Goal: Task Accomplishment & Management: Manage account settings

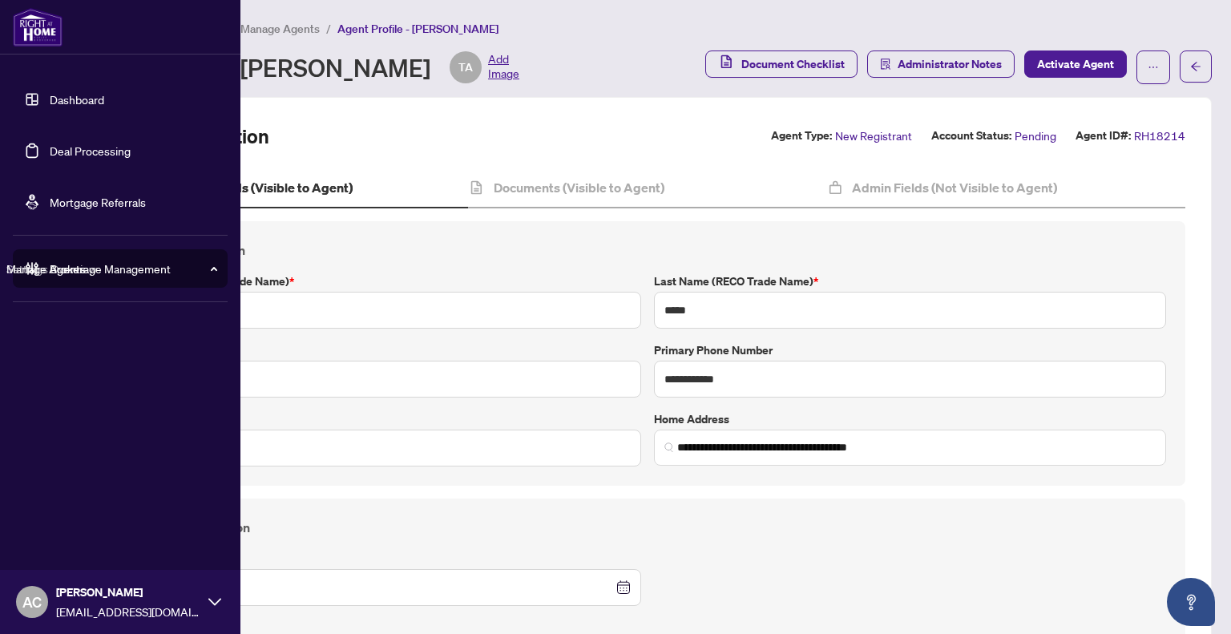
click at [50, 107] on link "Dashboard" at bounding box center [77, 99] width 54 height 14
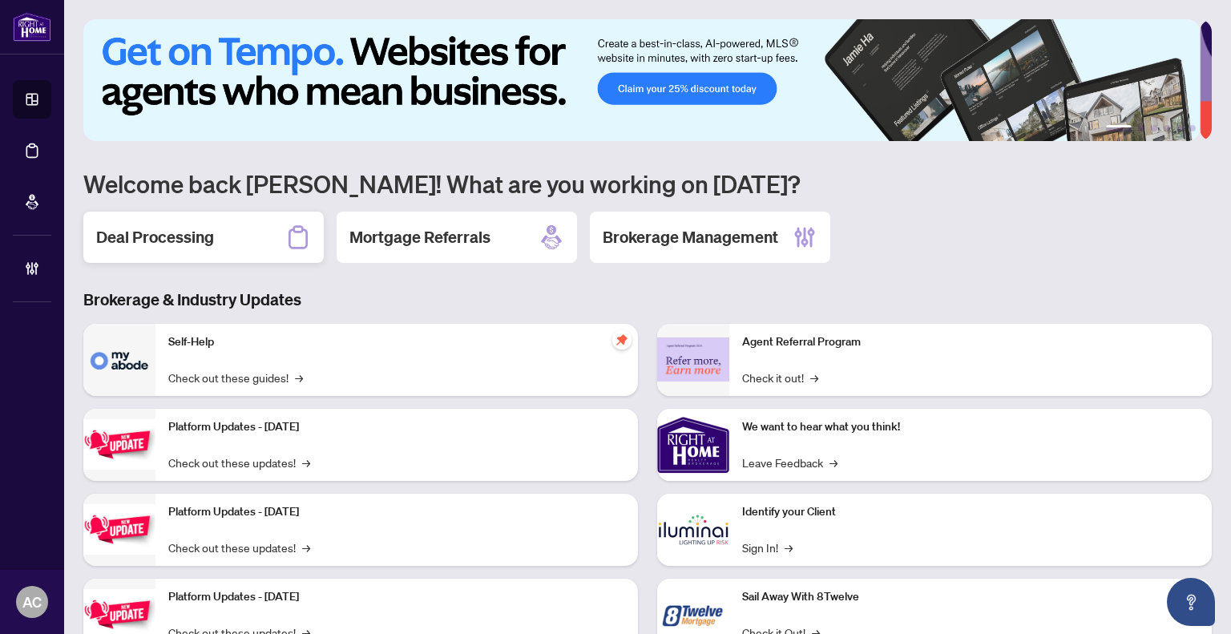
click at [196, 243] on h2 "Deal Processing" at bounding box center [155, 237] width 118 height 22
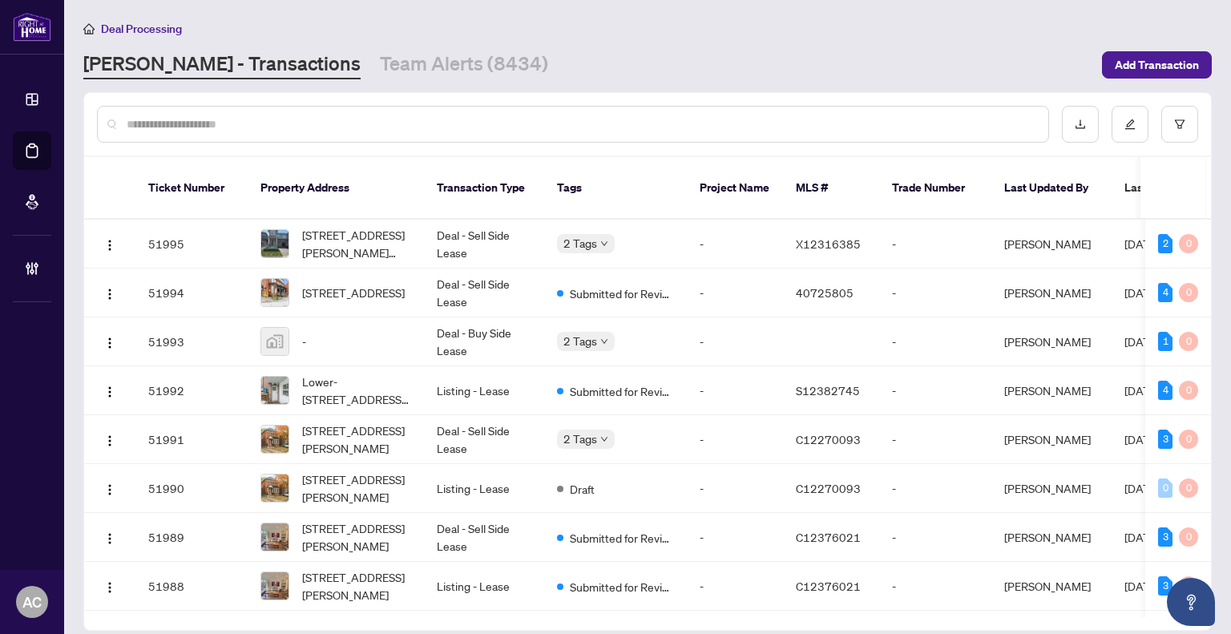
click at [236, 121] on input "text" at bounding box center [581, 124] width 909 height 18
paste input "**********"
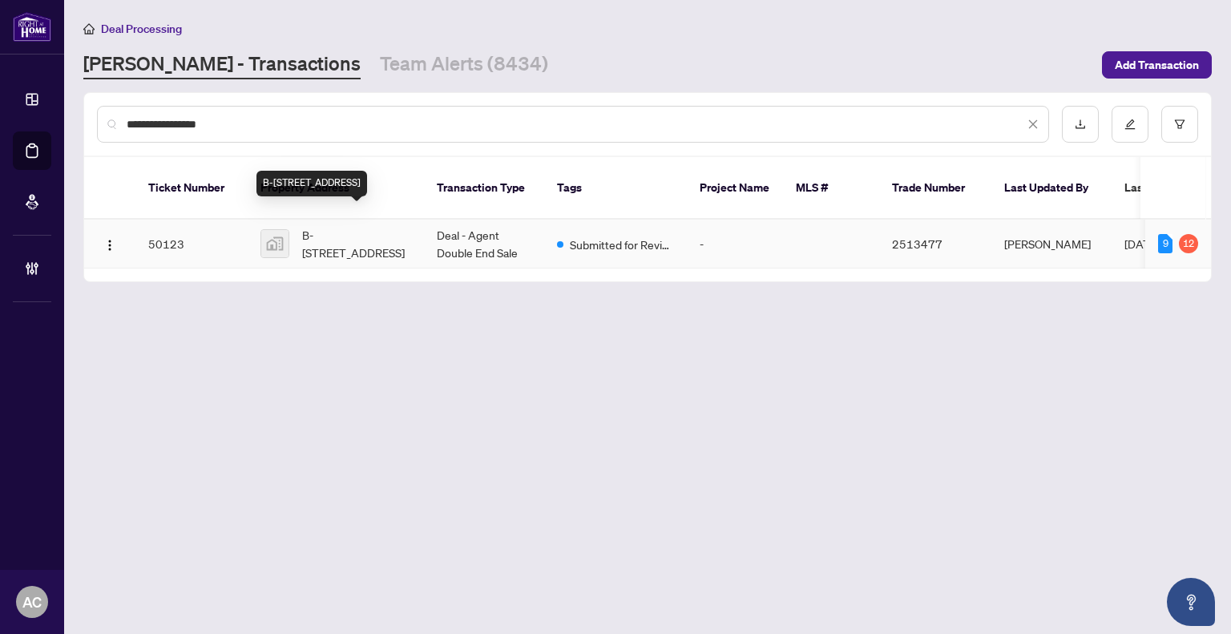
type input "**********"
click at [356, 236] on span "B-3687 Nashua Drive, Mississauga, ON, Canada" at bounding box center [356, 243] width 109 height 35
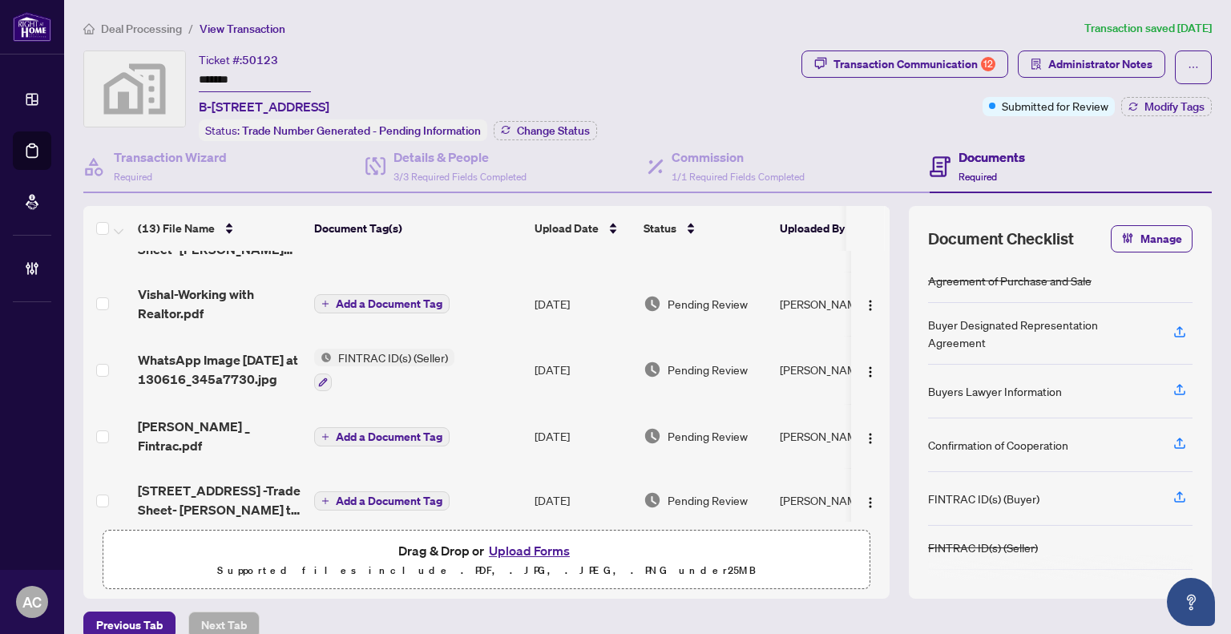
scroll to position [321, 0]
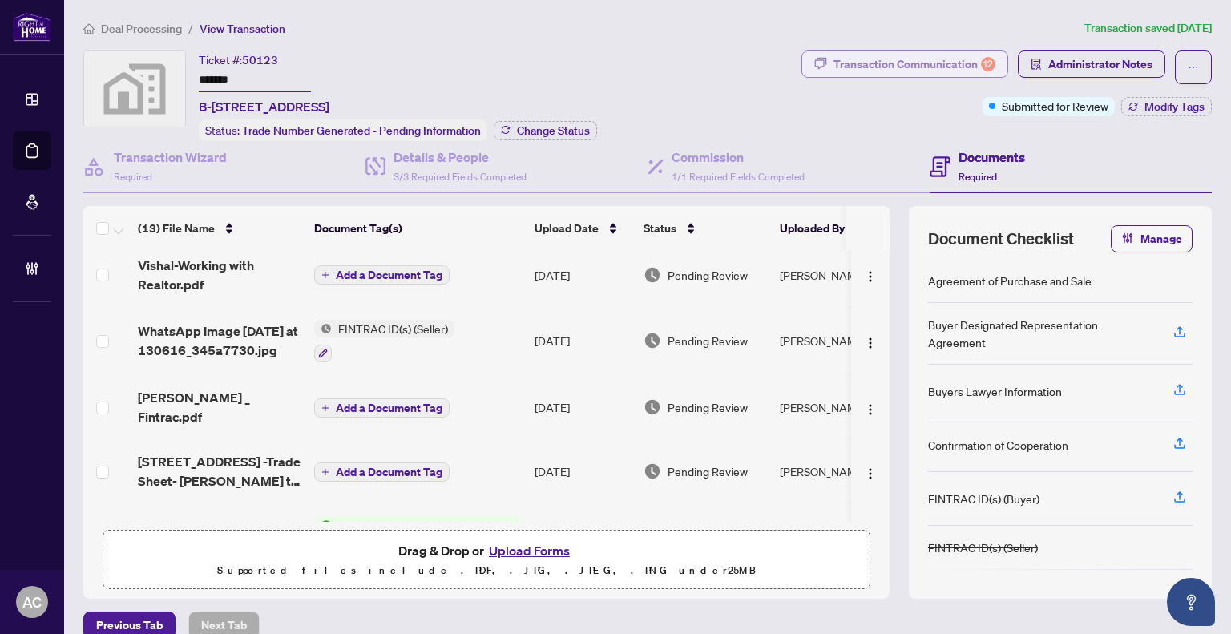
click at [914, 66] on div "Transaction Communication 12" at bounding box center [914, 64] width 162 height 26
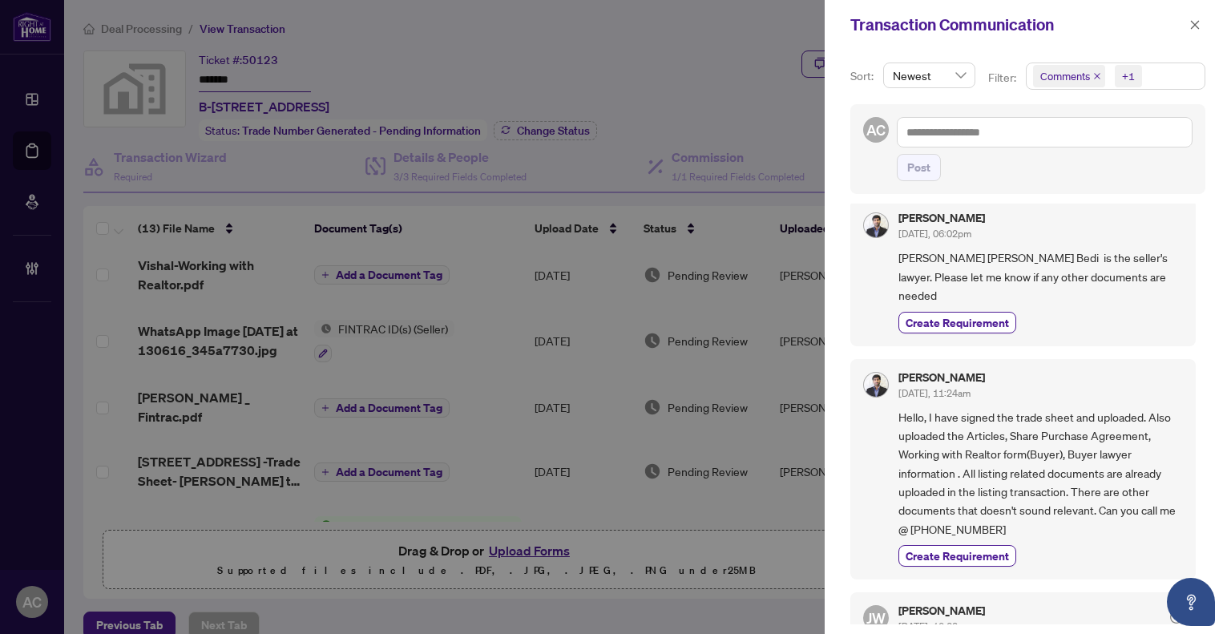
scroll to position [0, 0]
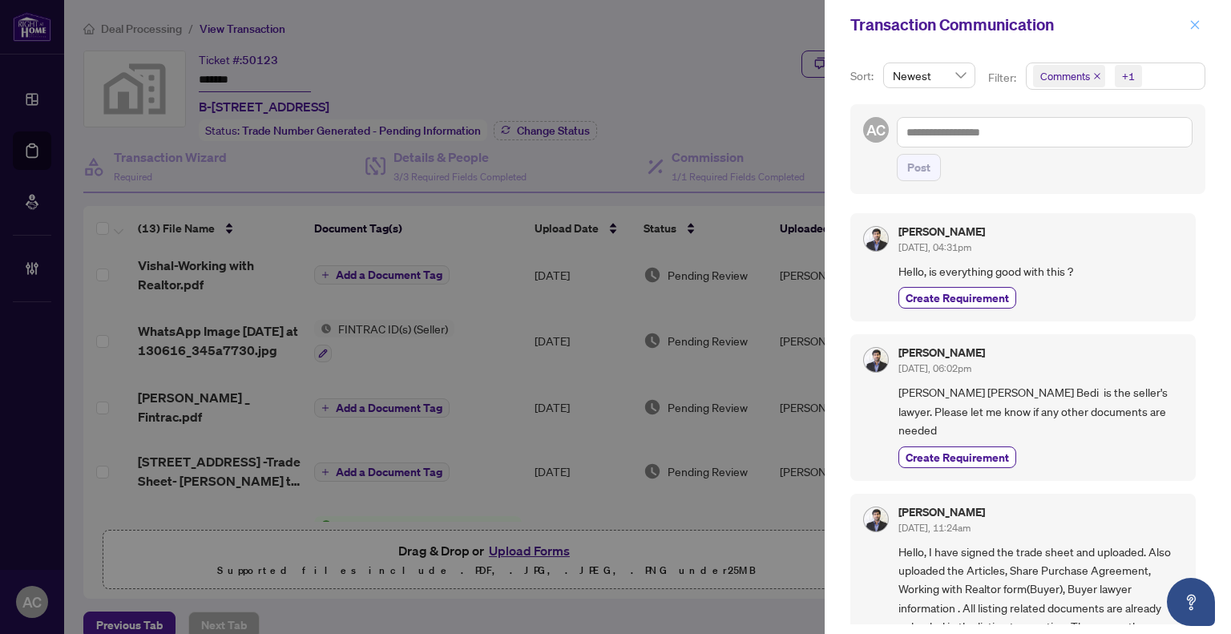
click at [1199, 22] on icon "close" at bounding box center [1195, 24] width 9 height 9
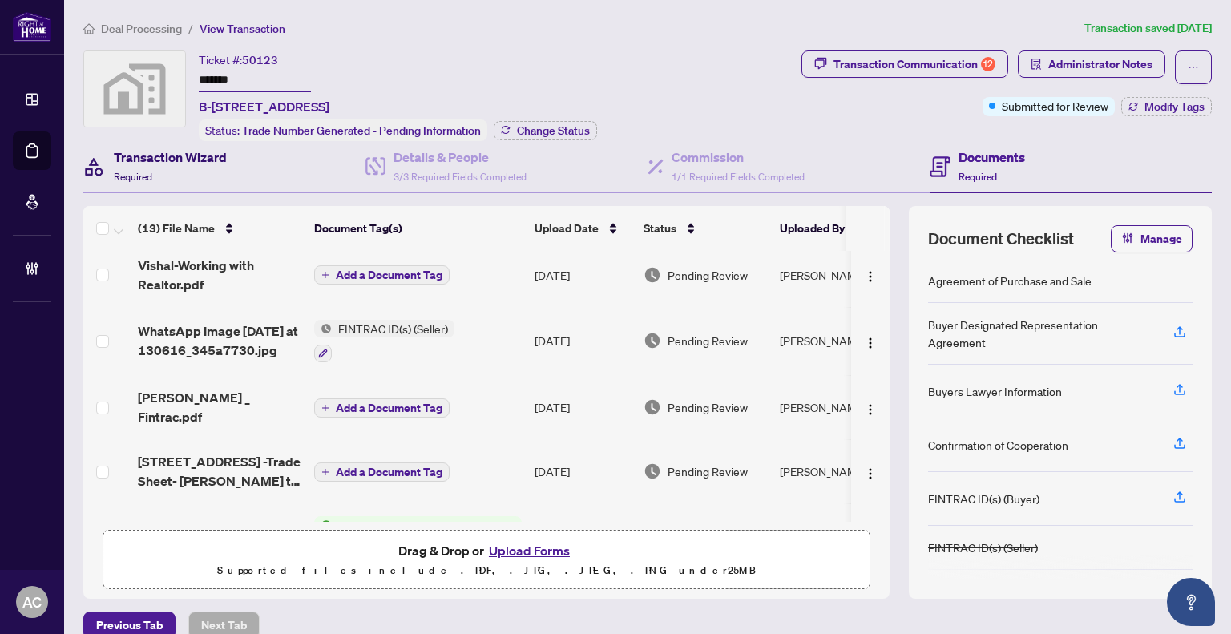
click at [188, 163] on h4 "Transaction Wizard" at bounding box center [170, 156] width 113 height 19
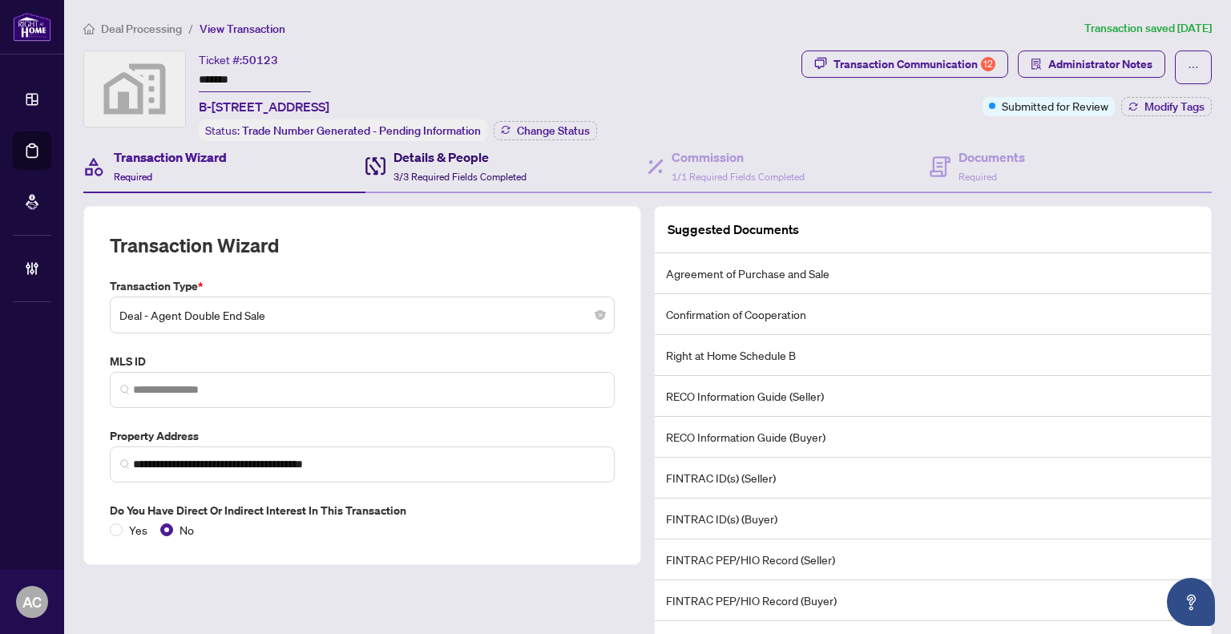
click at [449, 160] on h4 "Details & People" at bounding box center [459, 156] width 133 height 19
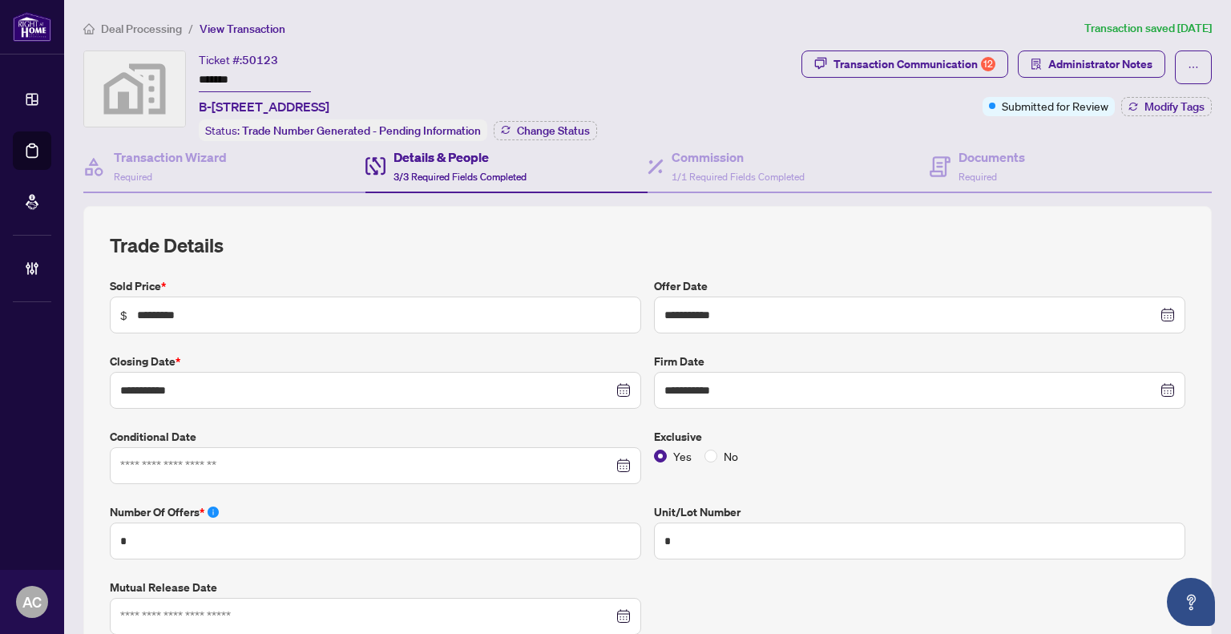
click at [462, 171] on span "3/3 Required Fields Completed" at bounding box center [459, 177] width 133 height 12
click at [947, 73] on div "Transaction Communication 12" at bounding box center [914, 64] width 162 height 26
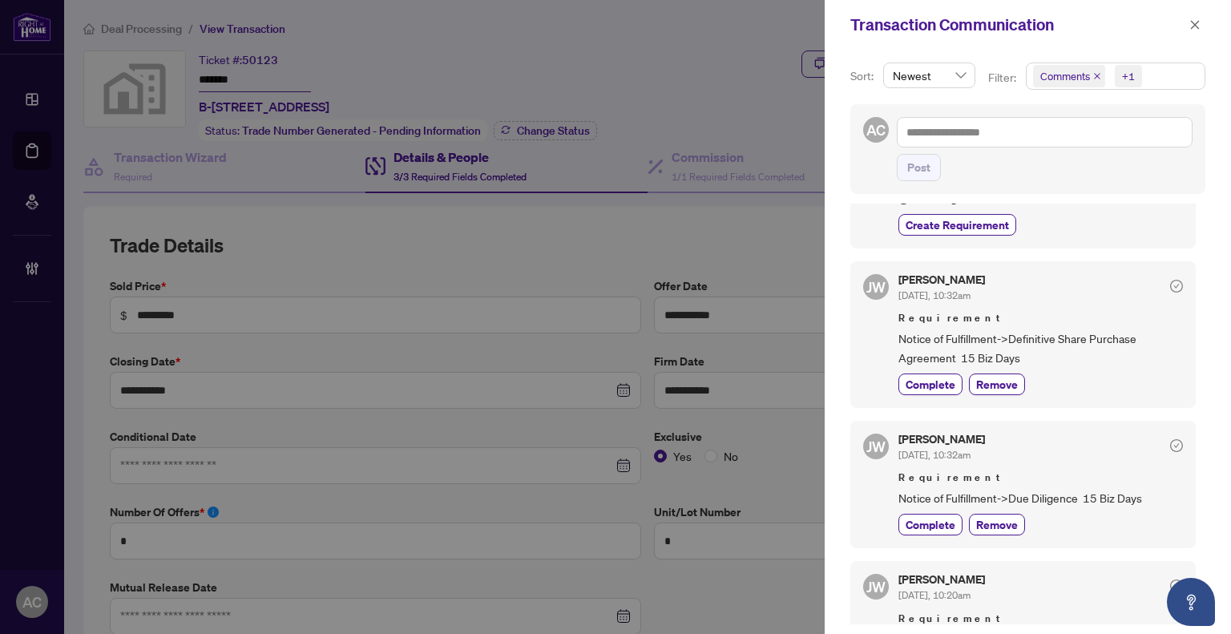
scroll to position [641, 0]
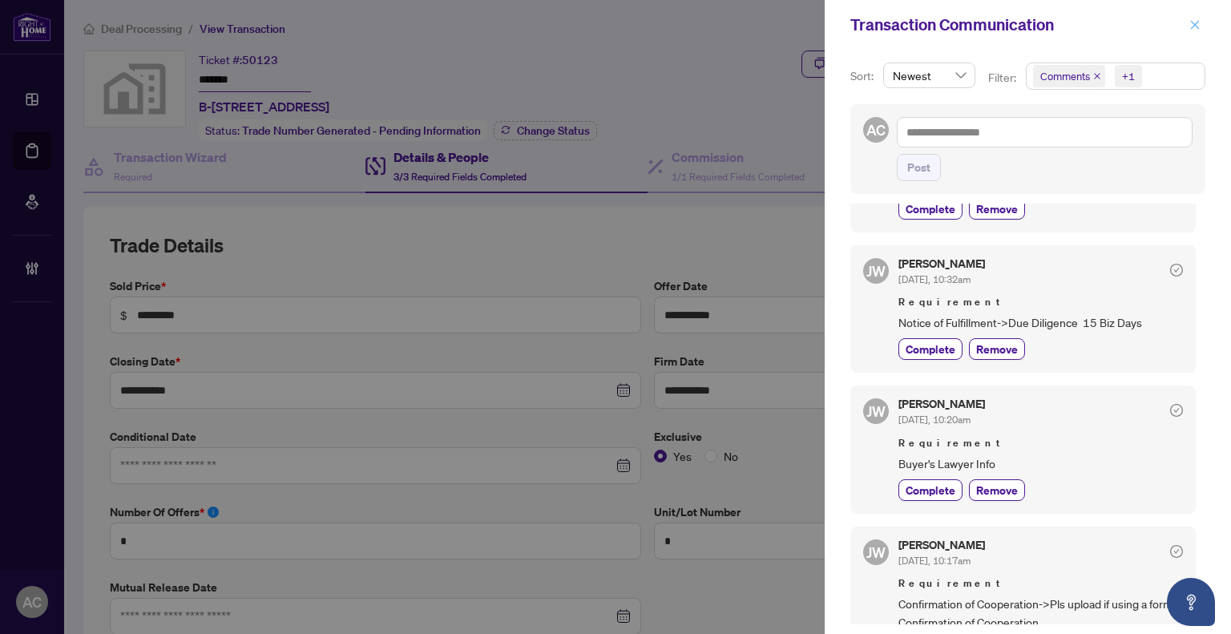
click at [1200, 19] on button "button" at bounding box center [1194, 24] width 21 height 19
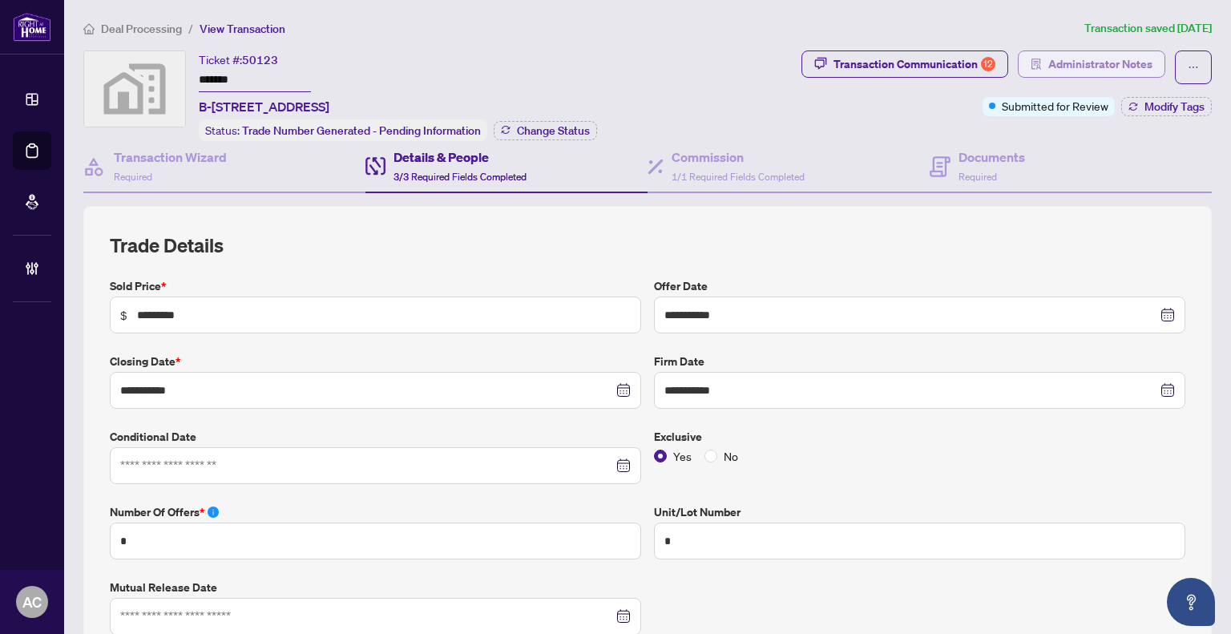
click at [1117, 51] on span "Administrator Notes" at bounding box center [1100, 64] width 104 height 26
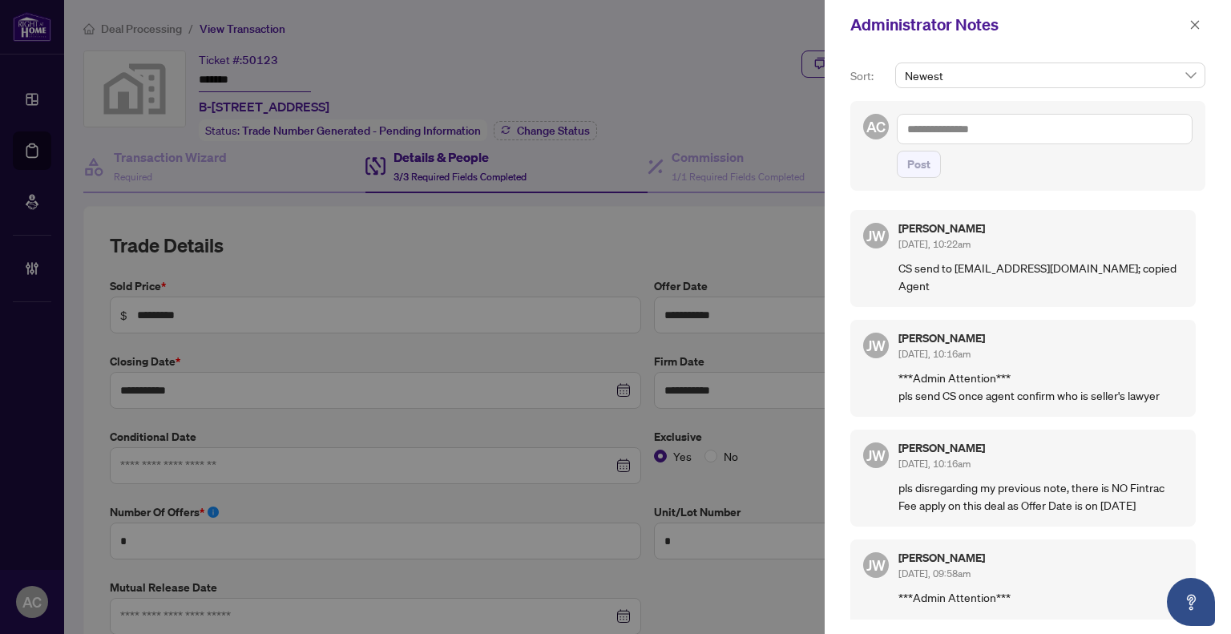
click at [973, 131] on textarea at bounding box center [1045, 129] width 296 height 30
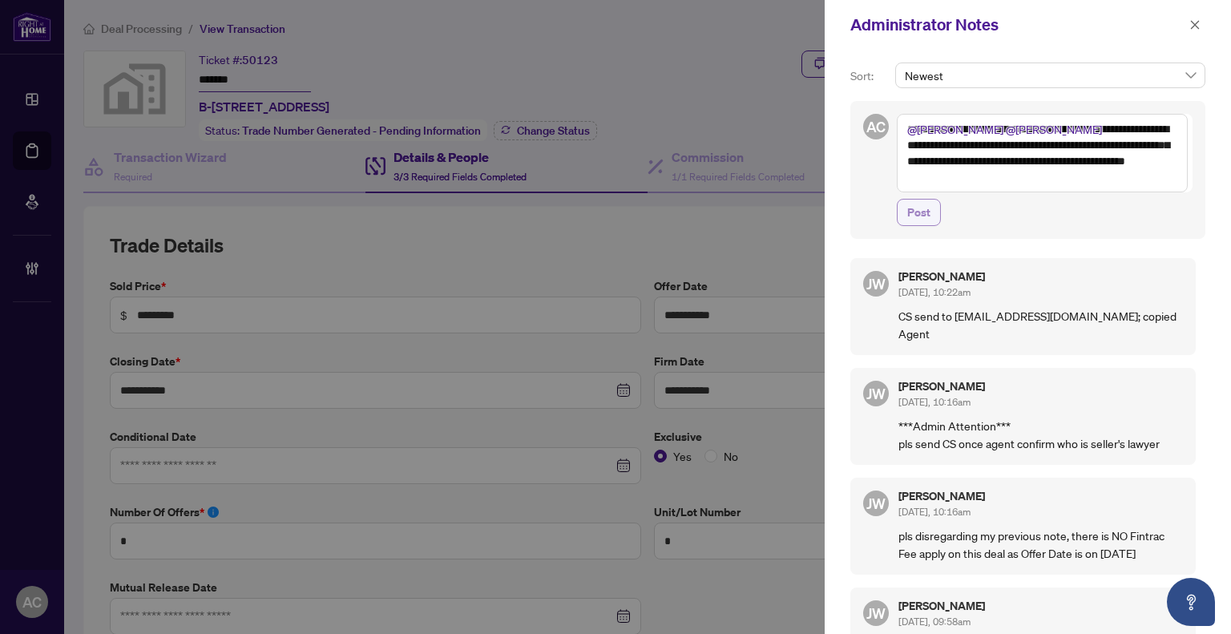
type textarea "**********"
click at [922, 214] on span "Post" at bounding box center [918, 213] width 23 height 26
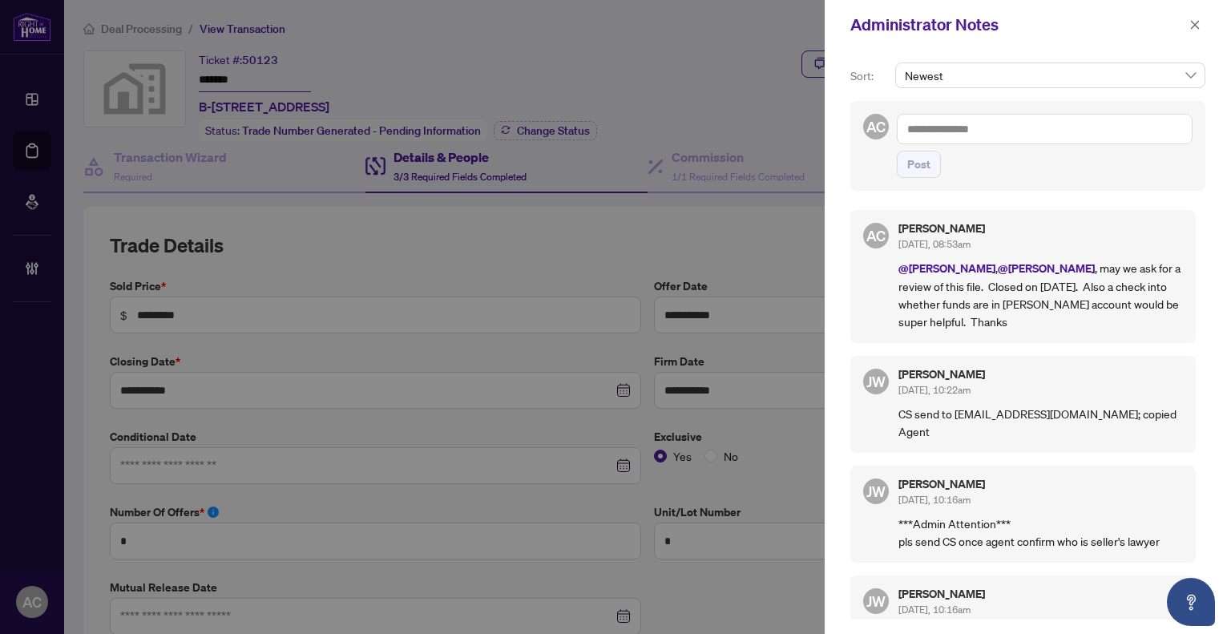
click at [636, 89] on div at bounding box center [615, 317] width 1231 height 634
click at [1197, 21] on icon "close" at bounding box center [1194, 24] width 11 height 11
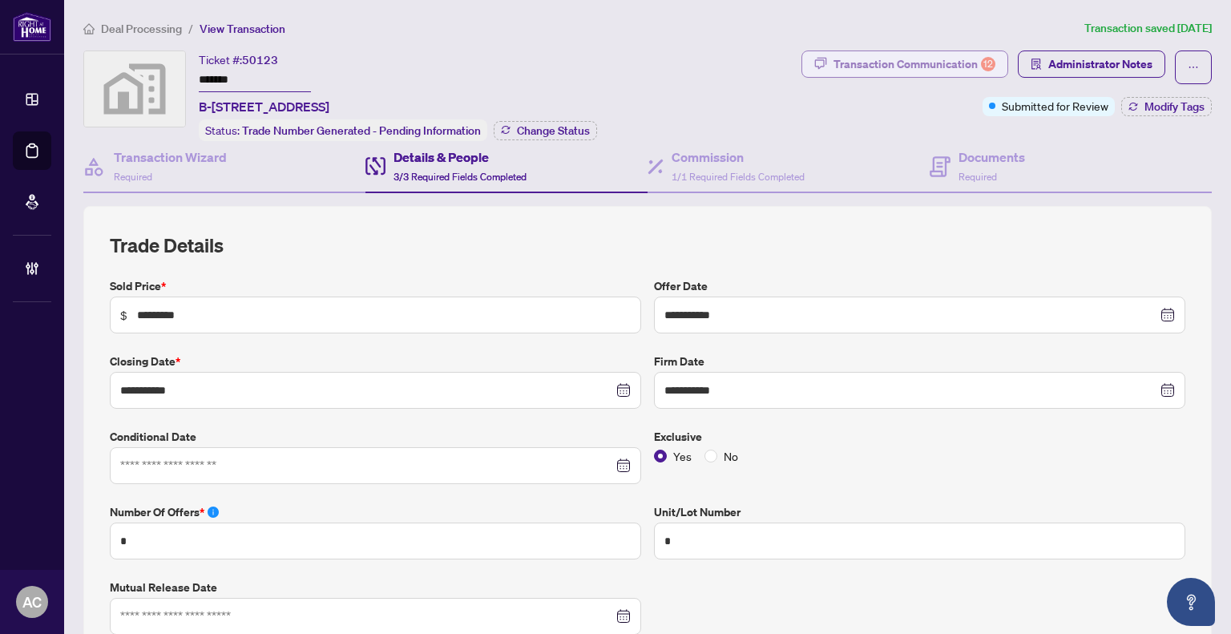
click at [896, 67] on div "Transaction Communication 12" at bounding box center [914, 64] width 162 height 26
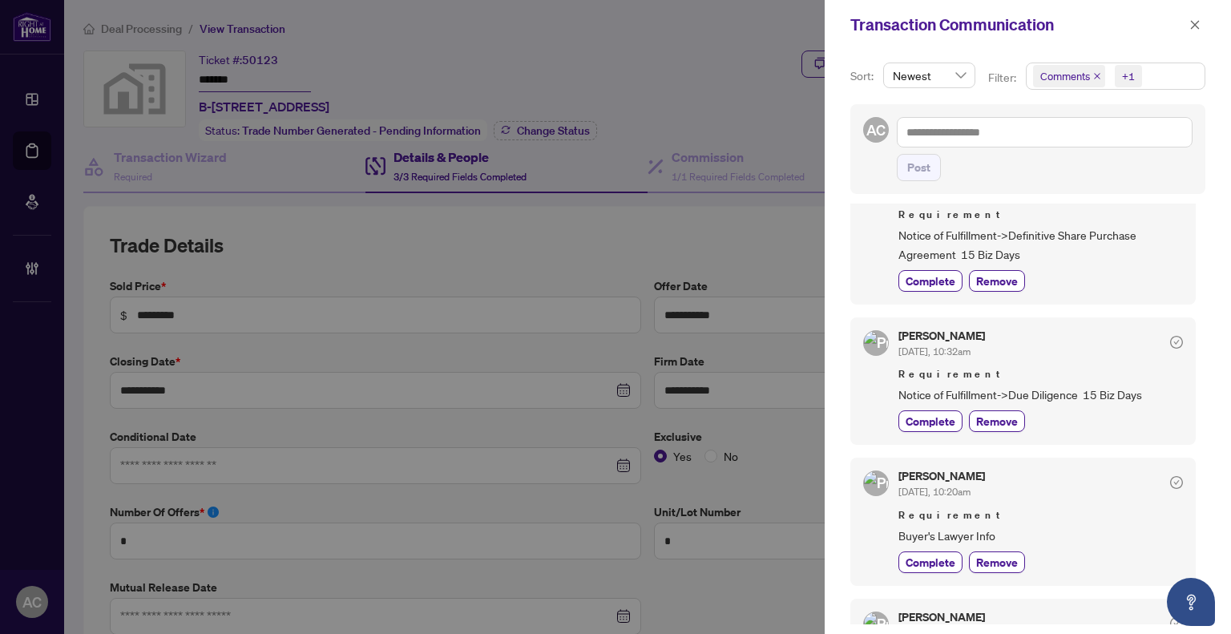
scroll to position [0, 0]
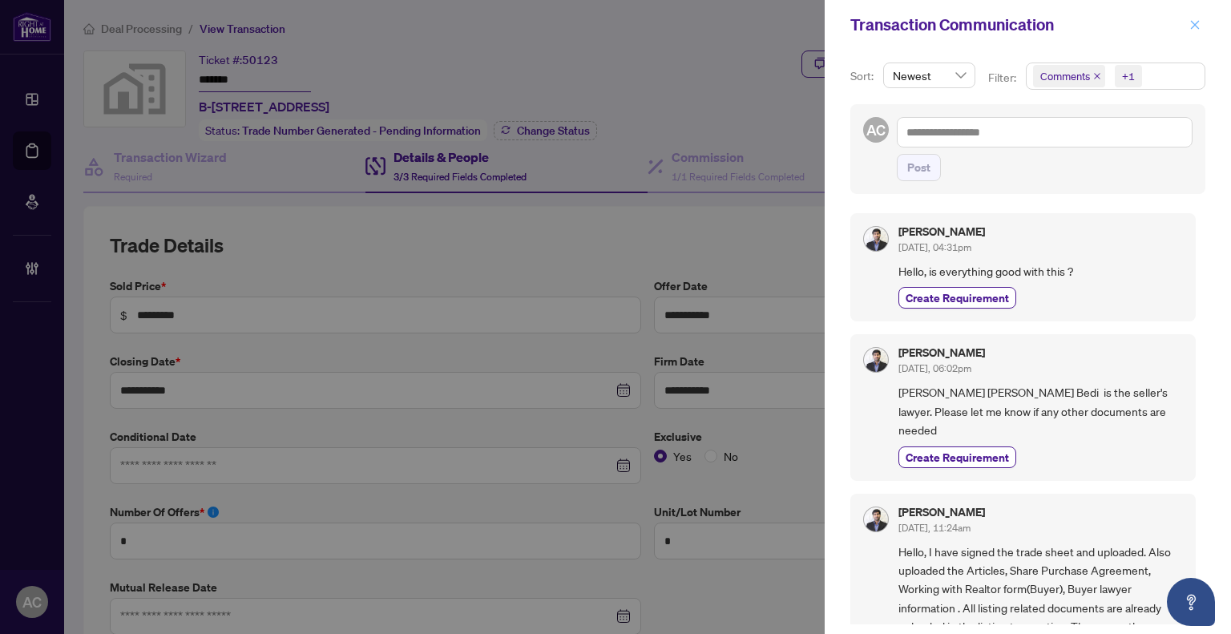
click at [1192, 22] on icon "close" at bounding box center [1194, 24] width 11 height 11
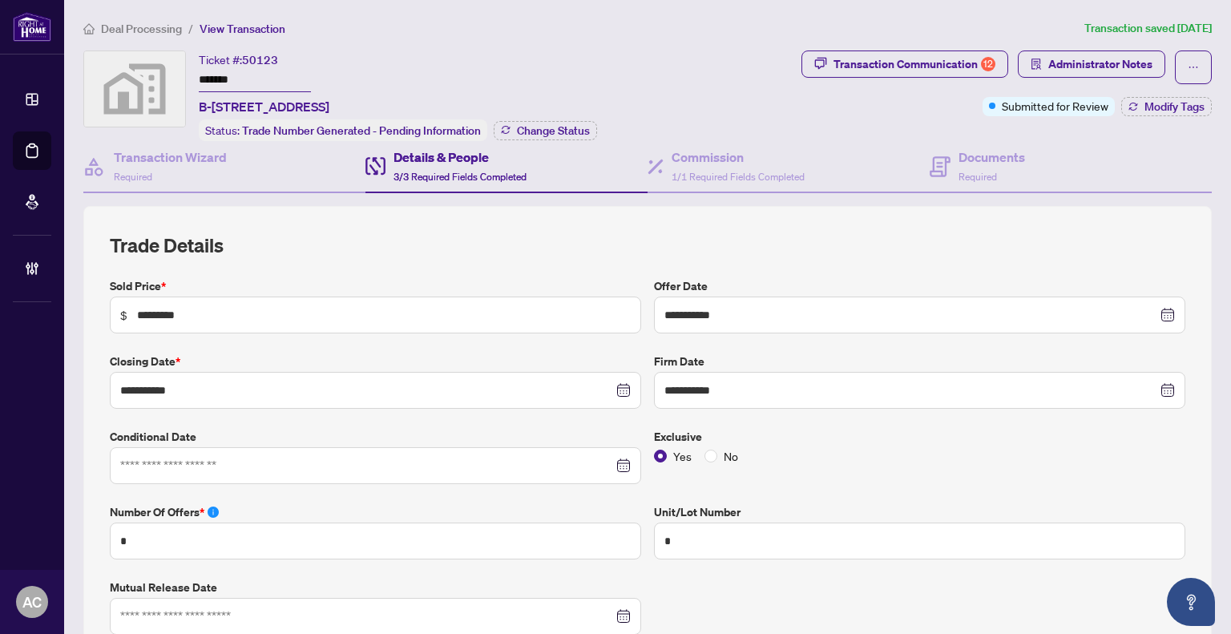
click at [430, 173] on span "3/3 Required Fields Completed" at bounding box center [459, 177] width 133 height 12
click at [986, 166] on div "Documents Required" at bounding box center [991, 166] width 67 height 38
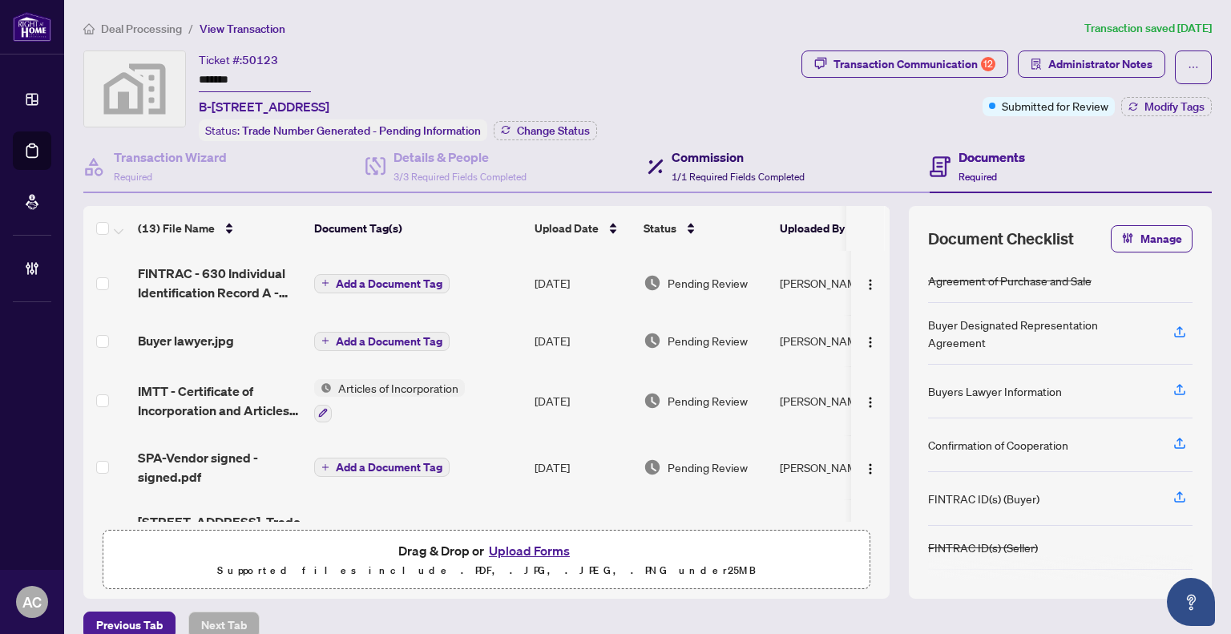
click at [731, 171] on span "1/1 Required Fields Completed" at bounding box center [738, 177] width 133 height 12
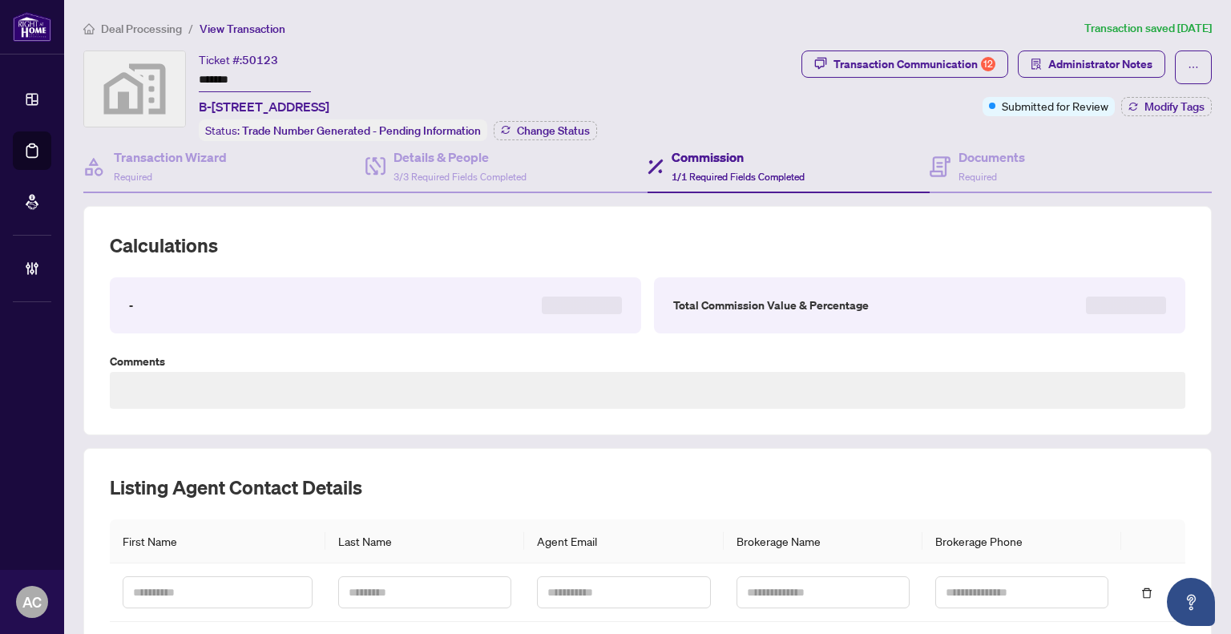
type textarea "**********"
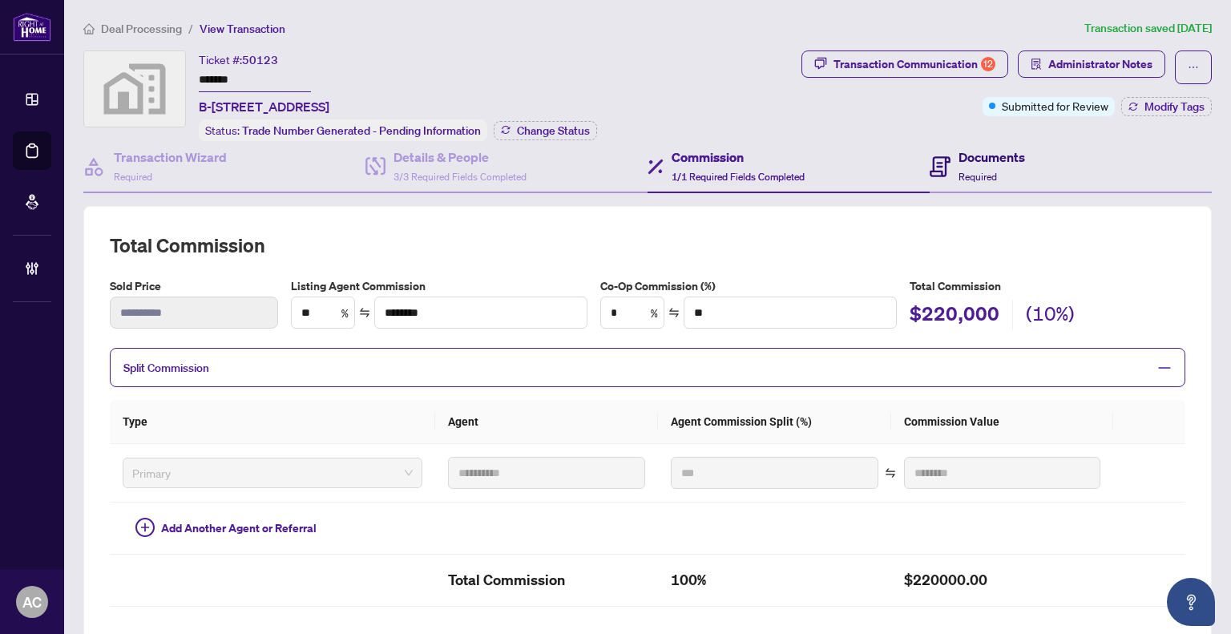
click at [994, 159] on h4 "Documents" at bounding box center [991, 156] width 67 height 19
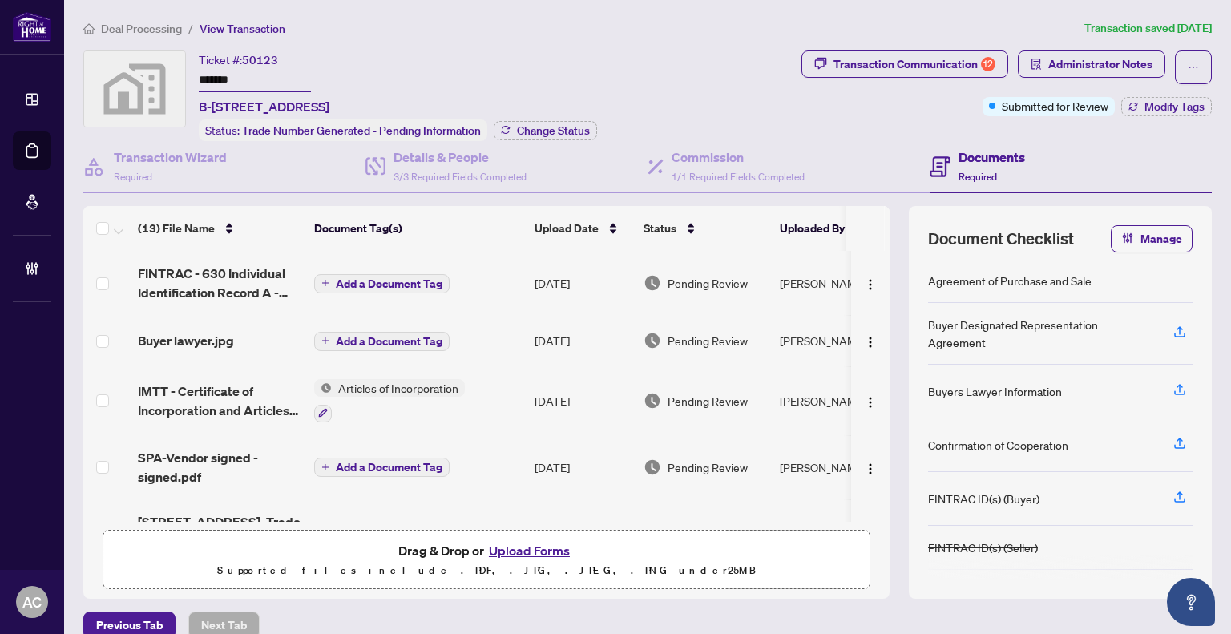
click at [892, 288] on div "(13) File Name Document Tag(s) Upload Date Status Uploaded By FINTRAC - 630 Ind…" at bounding box center [647, 402] width 1128 height 393
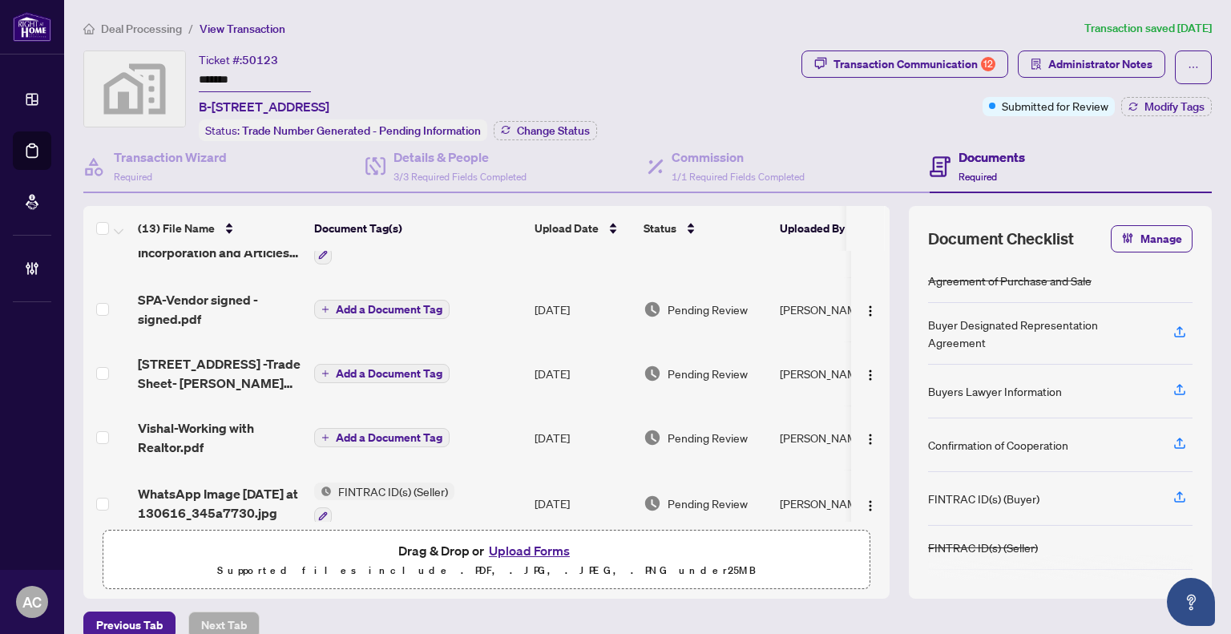
scroll to position [160, 0]
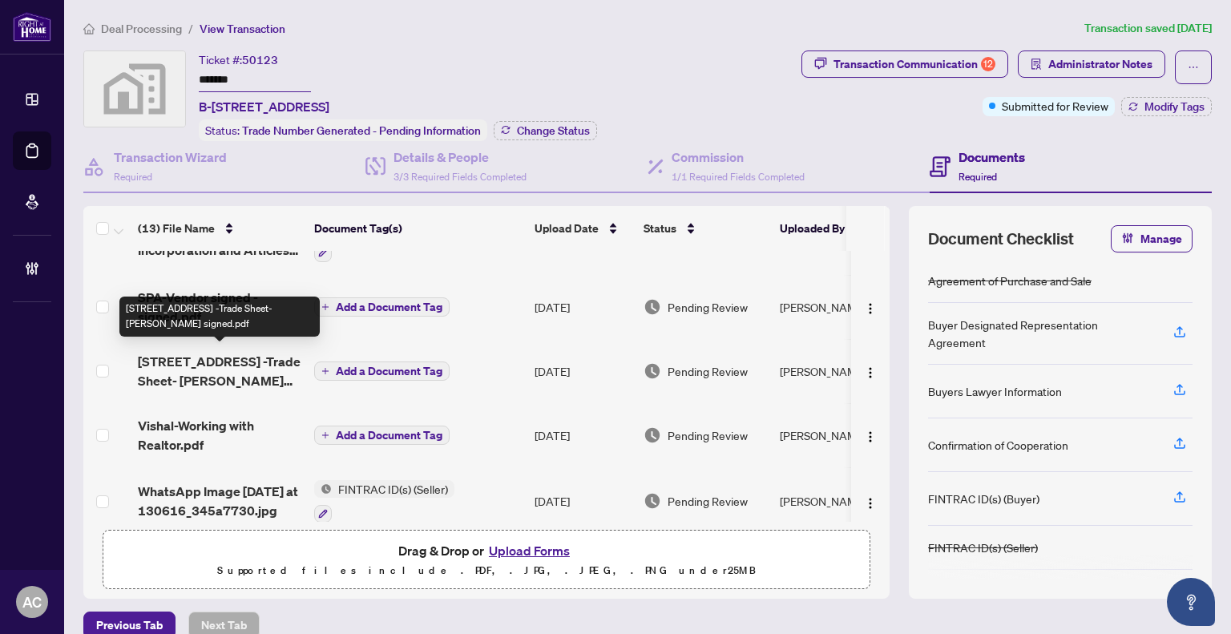
click at [213, 369] on span "3687 Nashua Dr Suite B -Trade Sheet- Bhanu signed.pdf" at bounding box center [219, 371] width 163 height 38
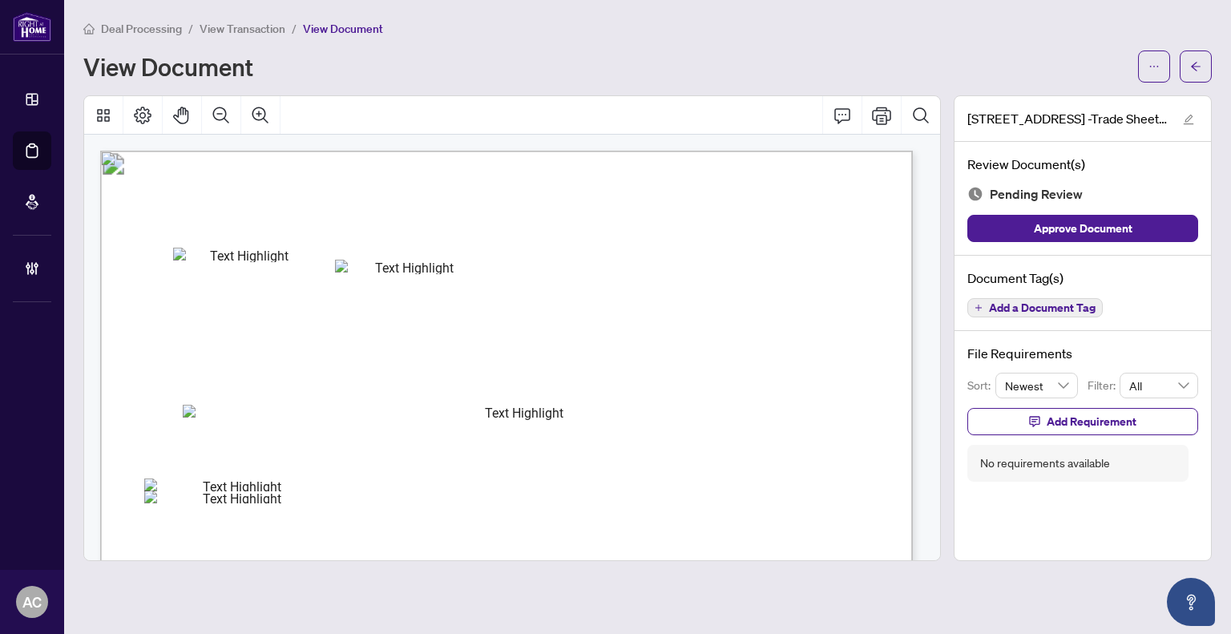
click at [240, 31] on span "View Transaction" at bounding box center [243, 29] width 86 height 14
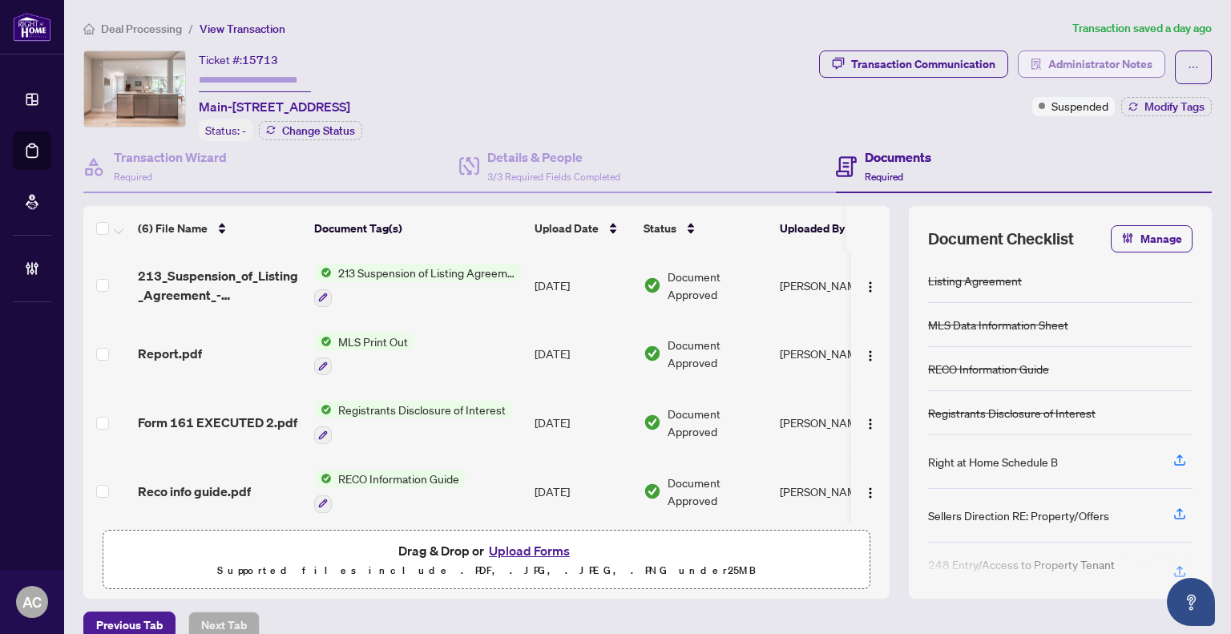
click at [1066, 54] on span "Administrator Notes" at bounding box center [1100, 64] width 104 height 26
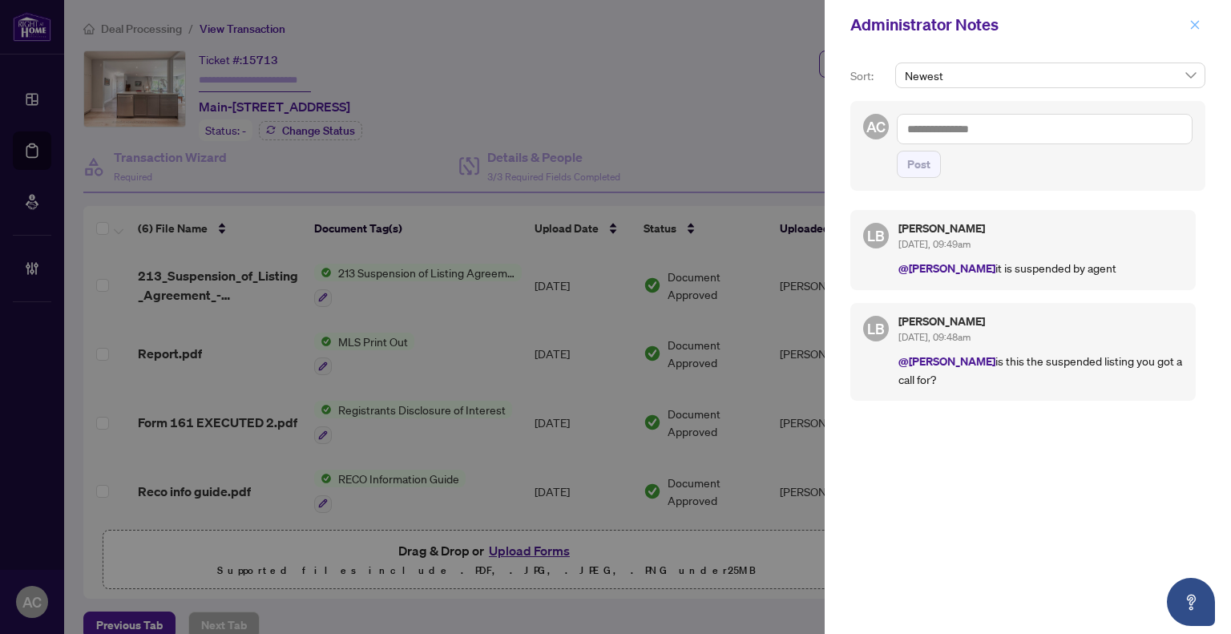
click at [1197, 25] on icon "close" at bounding box center [1194, 24] width 11 height 11
